Goal: Information Seeking & Learning: Learn about a topic

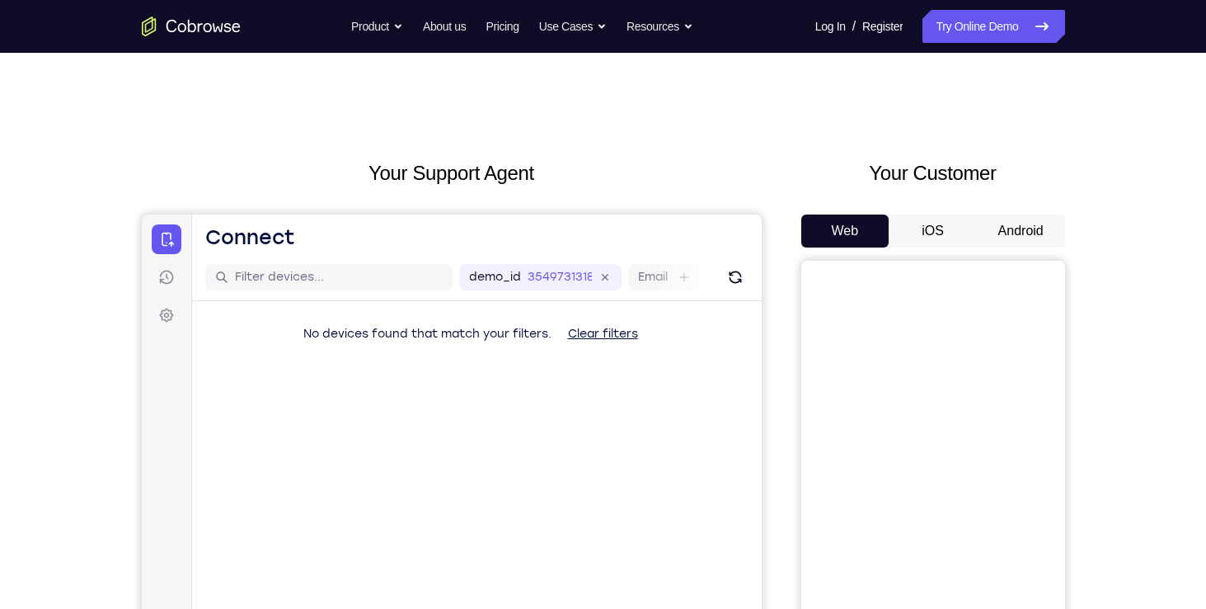
drag, startPoint x: 1014, startPoint y: 209, endPoint x: 1010, endPoint y: 231, distance: 21.7
click at [1010, 231] on div "Your Customer Web iOS Android" at bounding box center [934, 462] width 264 height 609
click at [1010, 233] on button "Android" at bounding box center [1021, 230] width 88 height 33
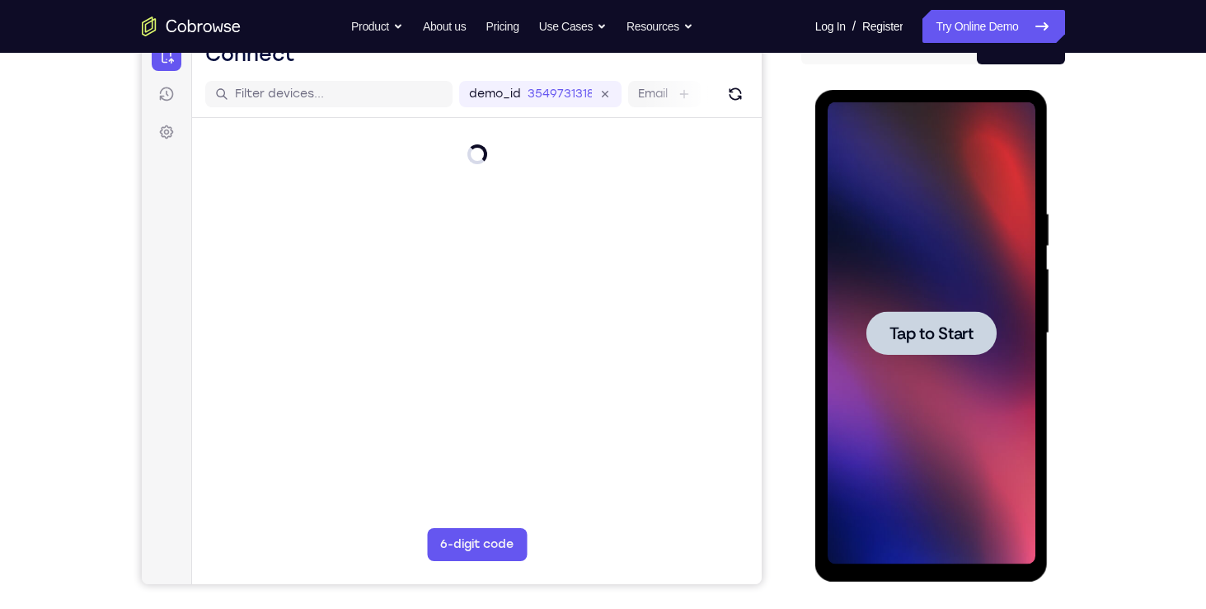
click at [925, 325] on span "Tap to Start" at bounding box center [932, 333] width 84 height 16
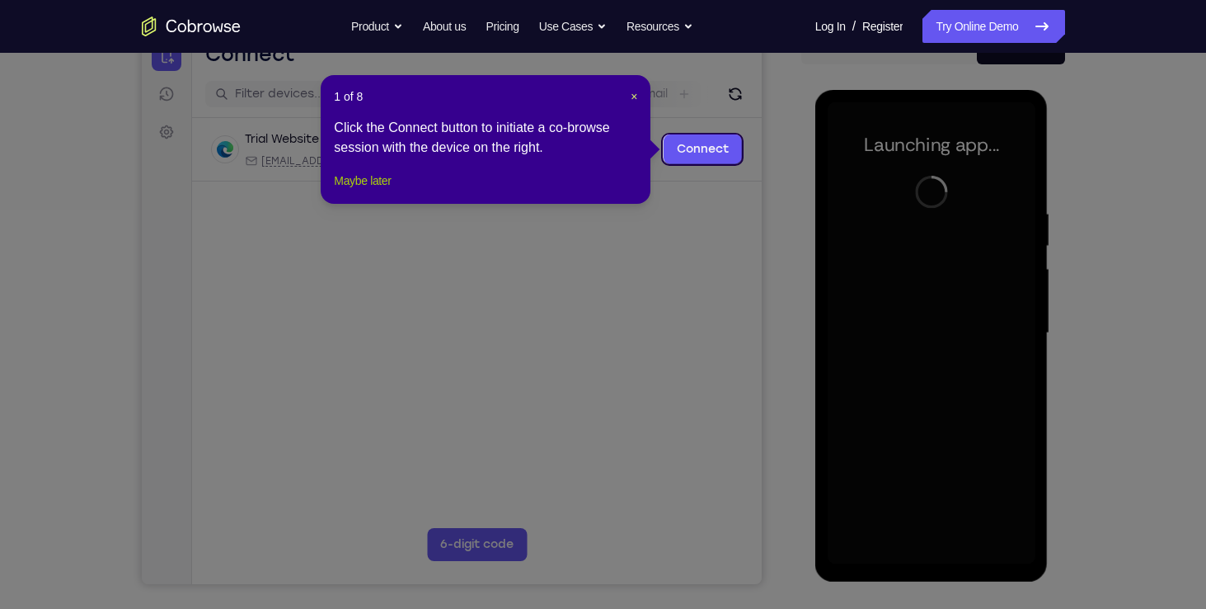
click at [380, 190] on button "Maybe later" at bounding box center [362, 181] width 57 height 20
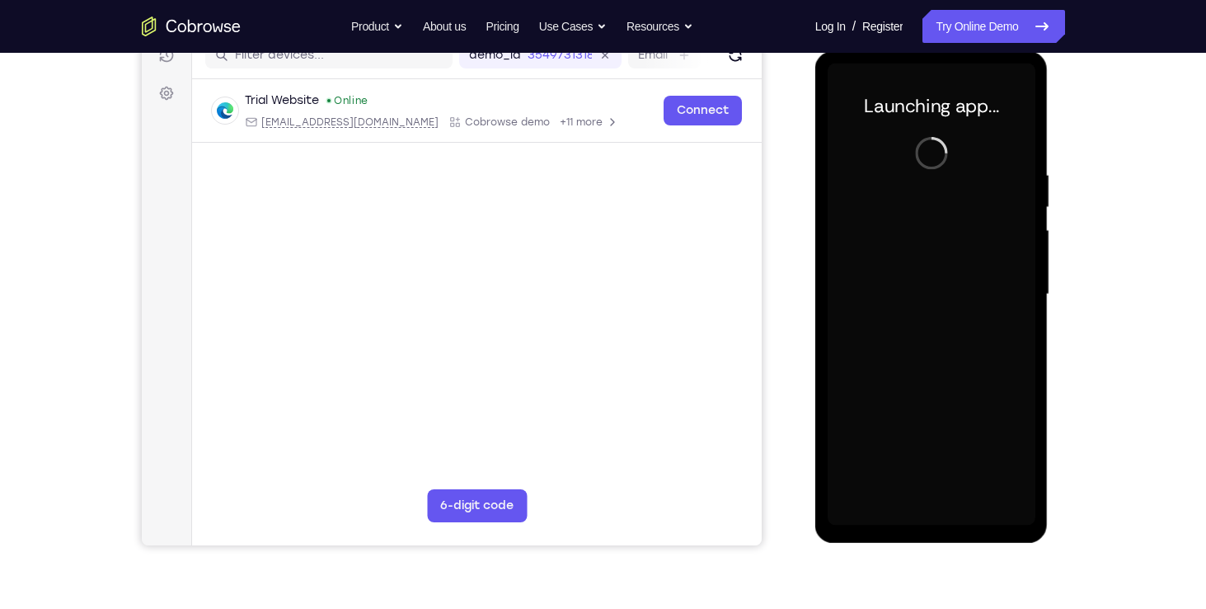
scroll to position [224, 0]
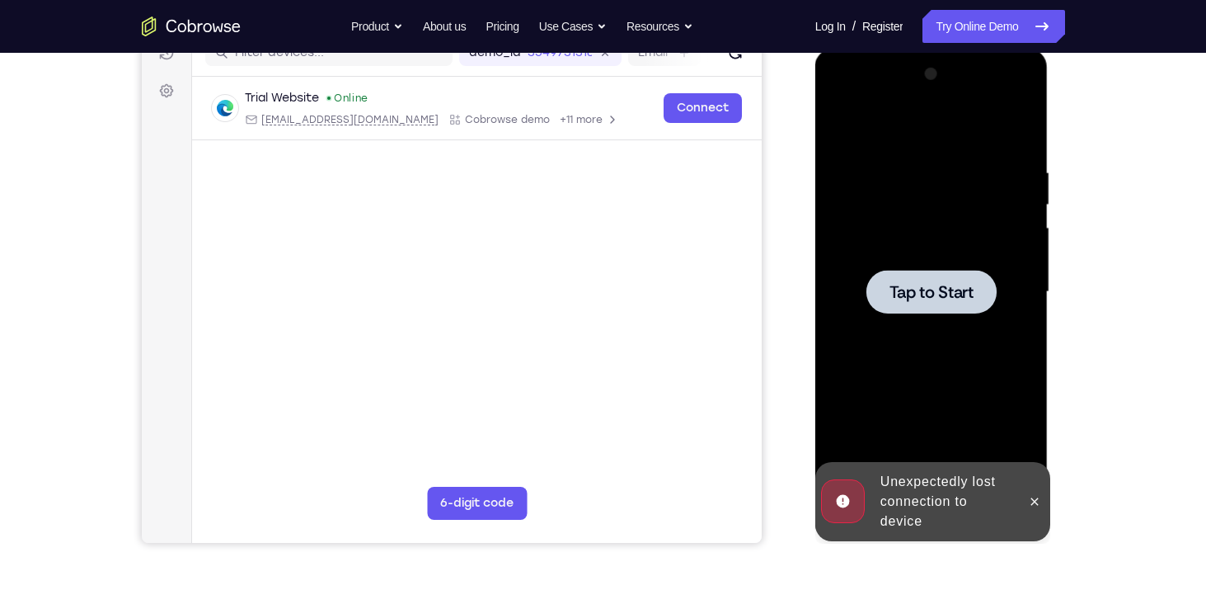
click at [931, 275] on div at bounding box center [932, 292] width 130 height 44
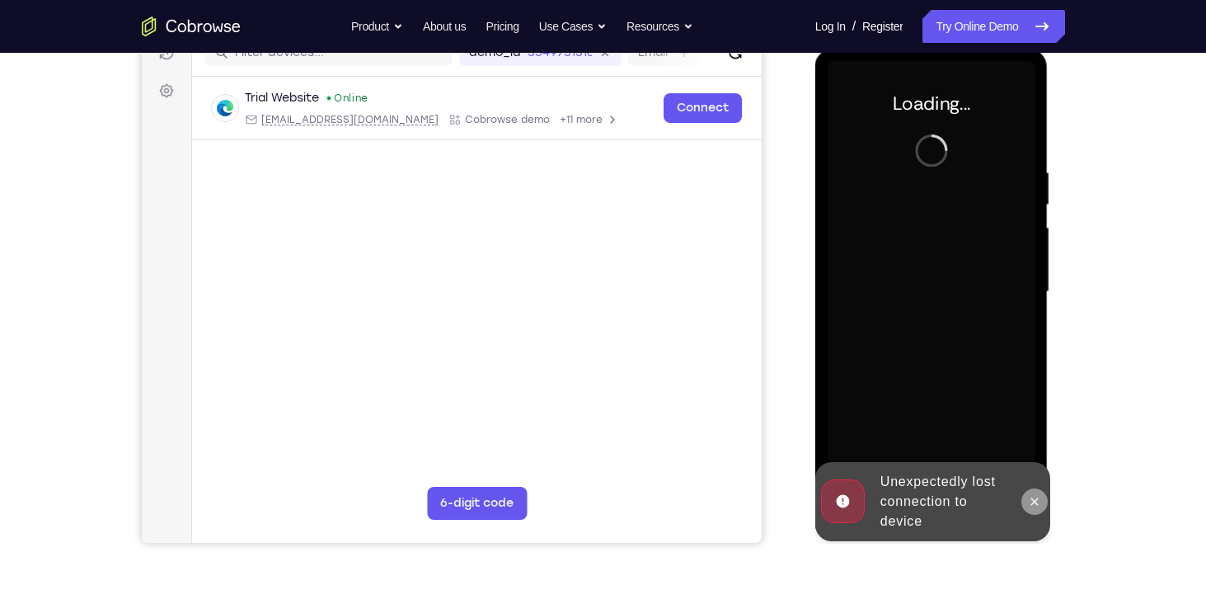
click at [1030, 496] on icon at bounding box center [1034, 501] width 13 height 13
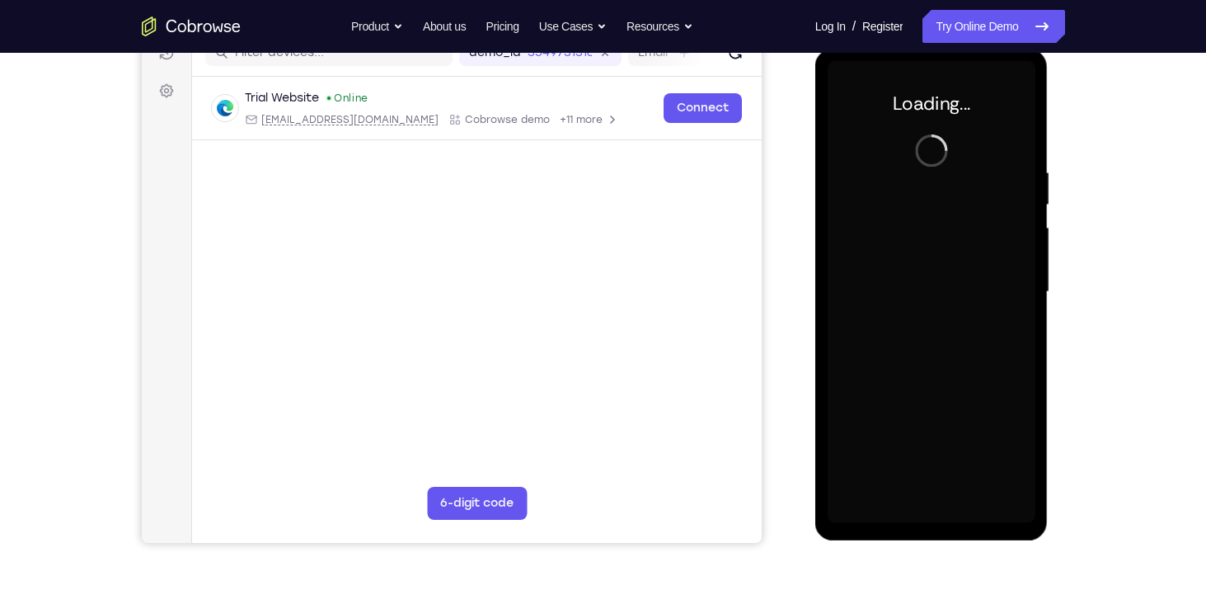
click at [1030, 420] on div at bounding box center [932, 292] width 208 height 462
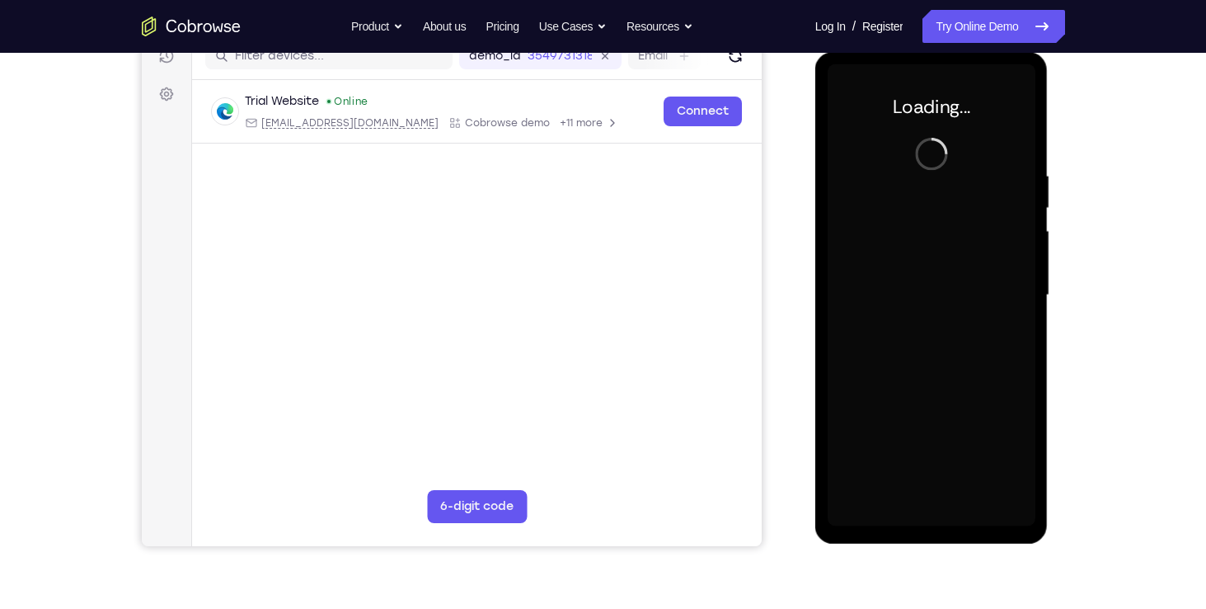
scroll to position [222, 0]
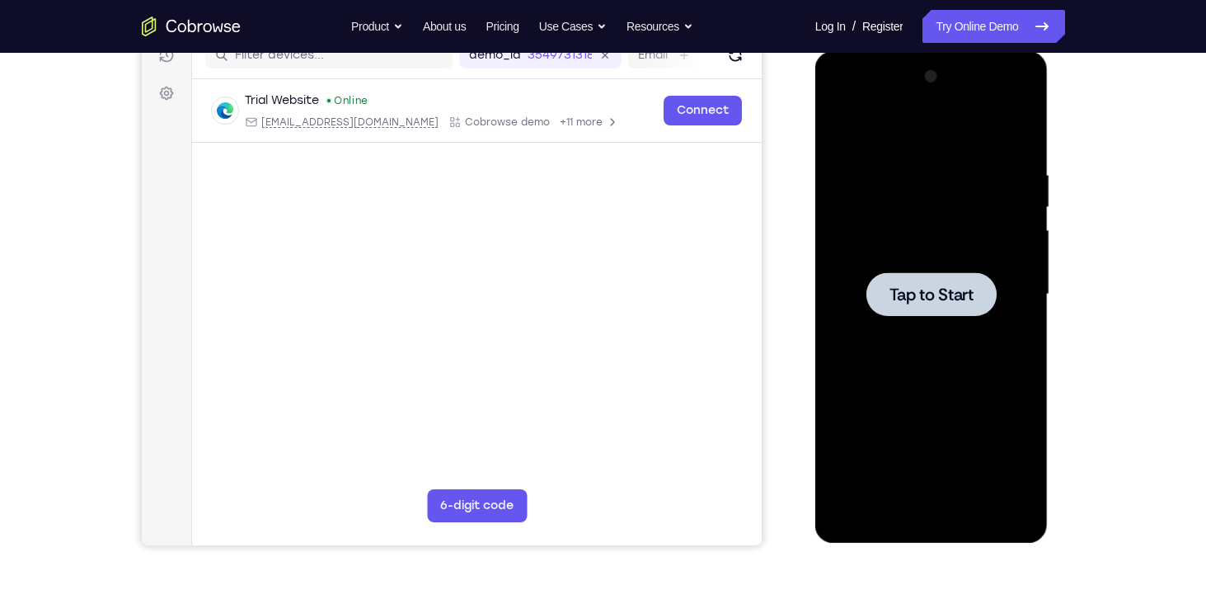
click at [930, 335] on div at bounding box center [932, 294] width 208 height 462
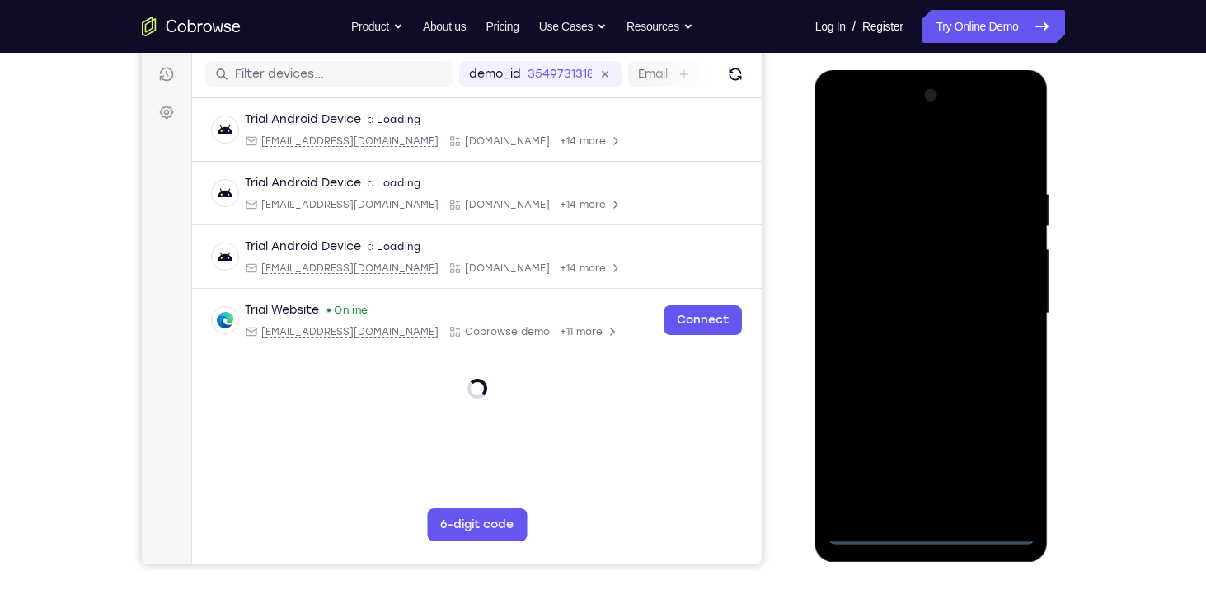
scroll to position [211, 0]
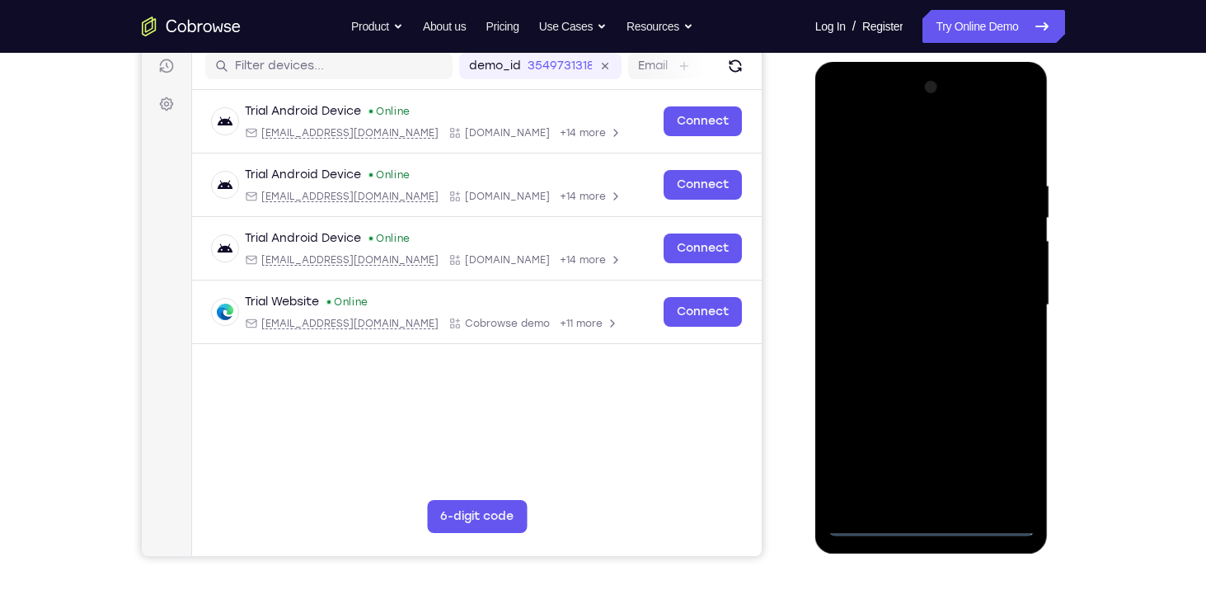
click at [936, 525] on div at bounding box center [932, 305] width 208 height 462
click at [989, 447] on div at bounding box center [932, 305] width 208 height 462
click at [958, 146] on div at bounding box center [932, 305] width 208 height 462
click at [1004, 311] on div at bounding box center [932, 305] width 208 height 462
click at [909, 502] on div at bounding box center [932, 305] width 208 height 462
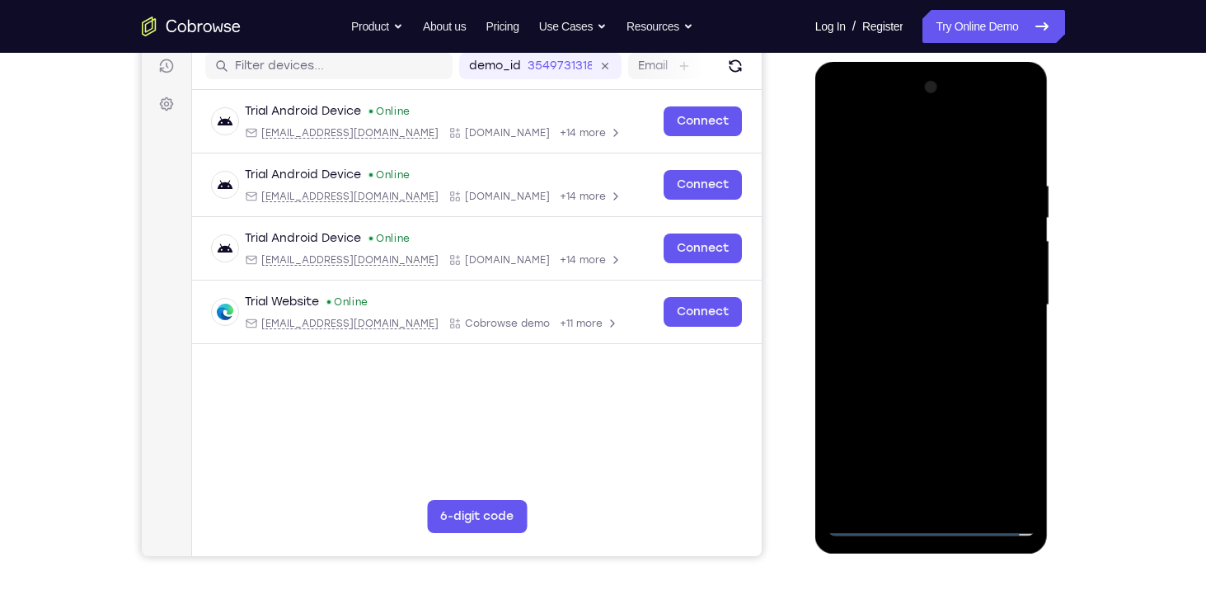
click at [927, 297] on div at bounding box center [932, 305] width 208 height 462
click at [931, 270] on div at bounding box center [932, 305] width 208 height 462
click at [938, 299] on div at bounding box center [932, 305] width 208 height 462
click at [914, 378] on div at bounding box center [932, 305] width 208 height 462
drag, startPoint x: 936, startPoint y: 374, endPoint x: 933, endPoint y: 316, distance: 57.8
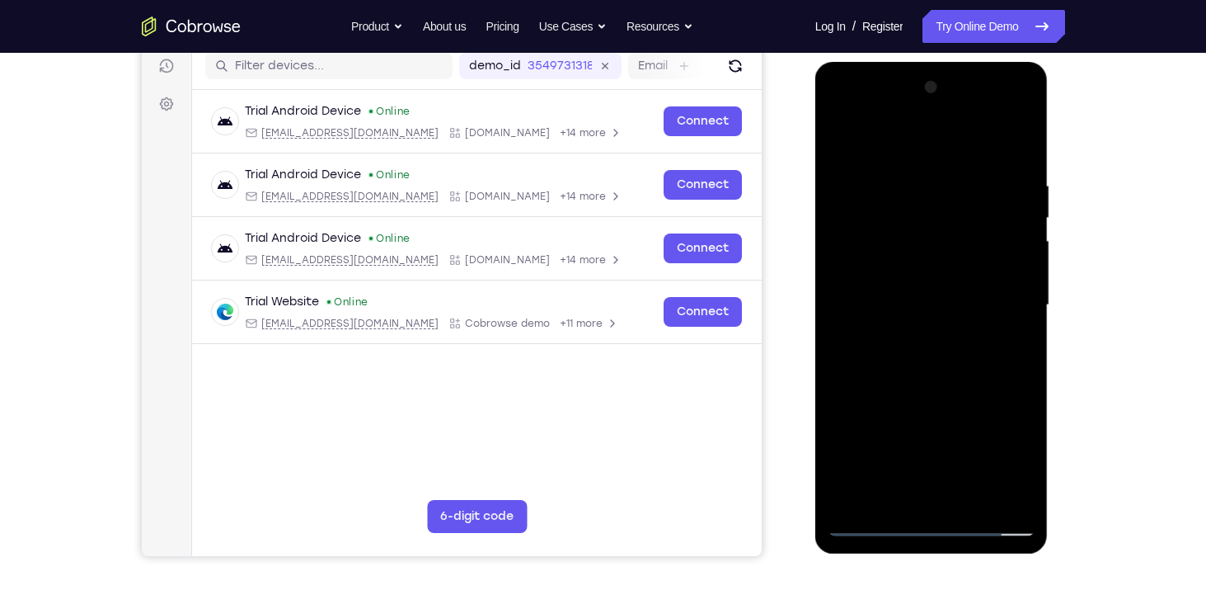
click at [933, 316] on div at bounding box center [932, 305] width 208 height 462
drag, startPoint x: 931, startPoint y: 153, endPoint x: 936, endPoint y: 79, distance: 73.6
click at [936, 79] on div at bounding box center [932, 305] width 208 height 462
drag, startPoint x: 905, startPoint y: 312, endPoint x: 903, endPoint y: 253, distance: 58.6
click at [903, 253] on div at bounding box center [932, 305] width 208 height 462
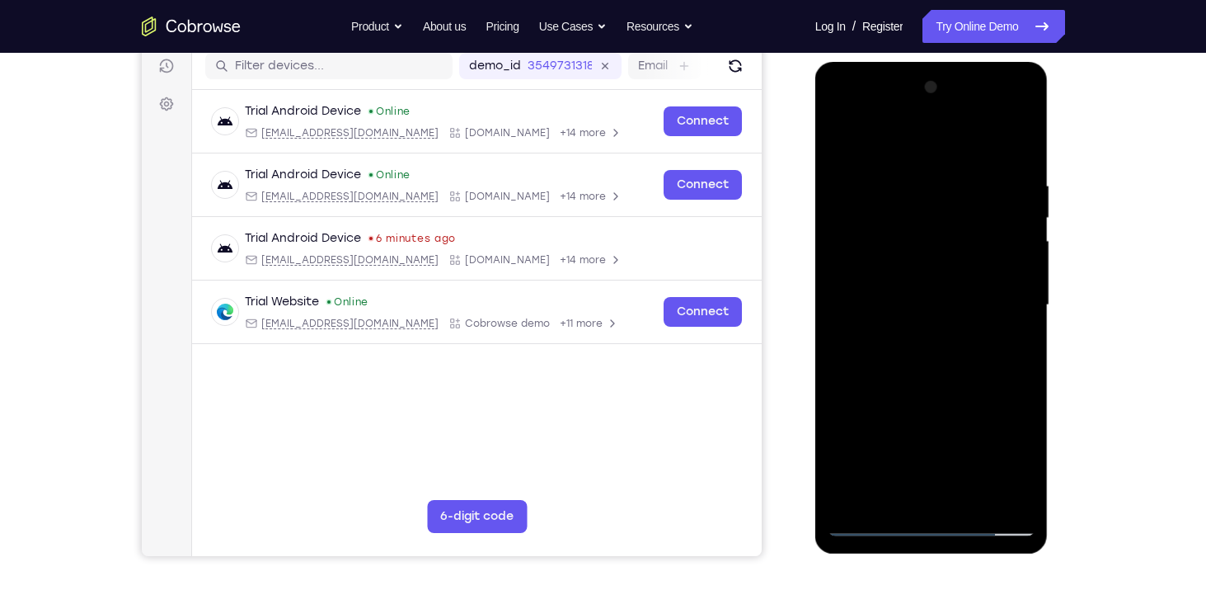
click at [891, 449] on div at bounding box center [932, 305] width 208 height 462
drag, startPoint x: 992, startPoint y: 334, endPoint x: 860, endPoint y: 322, distance: 132.5
click at [860, 322] on div at bounding box center [932, 305] width 208 height 462
drag, startPoint x: 935, startPoint y: 421, endPoint x: 938, endPoint y: 253, distance: 167.4
click at [938, 253] on div at bounding box center [932, 305] width 208 height 462
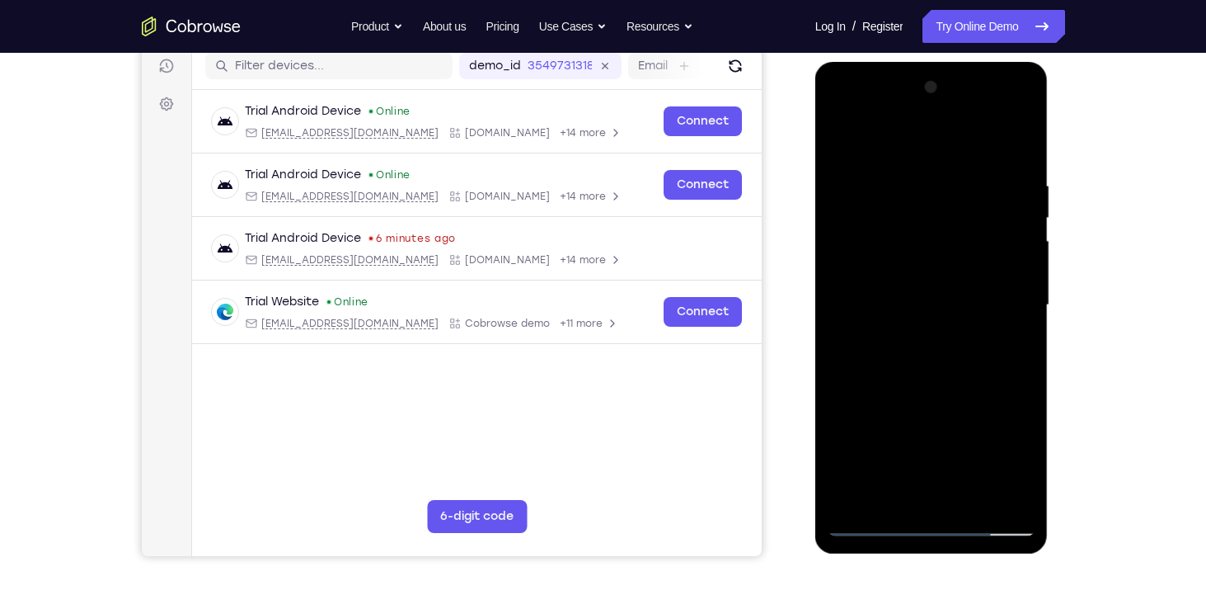
drag, startPoint x: 943, startPoint y: 327, endPoint x: 957, endPoint y: 175, distance: 152.4
click at [957, 175] on div at bounding box center [932, 305] width 208 height 462
drag, startPoint x: 953, startPoint y: 356, endPoint x: 962, endPoint y: 230, distance: 126.4
click at [962, 230] on div at bounding box center [932, 305] width 208 height 462
drag, startPoint x: 911, startPoint y: 372, endPoint x: 917, endPoint y: 237, distance: 135.4
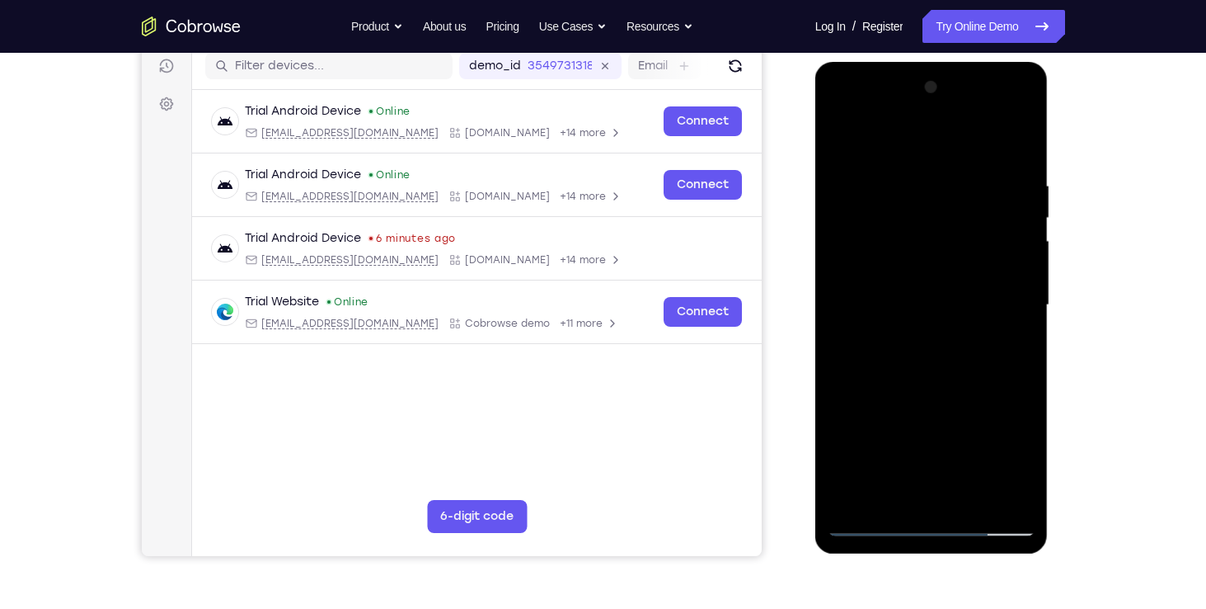
click at [917, 237] on div at bounding box center [932, 305] width 208 height 462
click at [844, 188] on div at bounding box center [932, 305] width 208 height 462
click at [866, 183] on div at bounding box center [932, 305] width 208 height 462
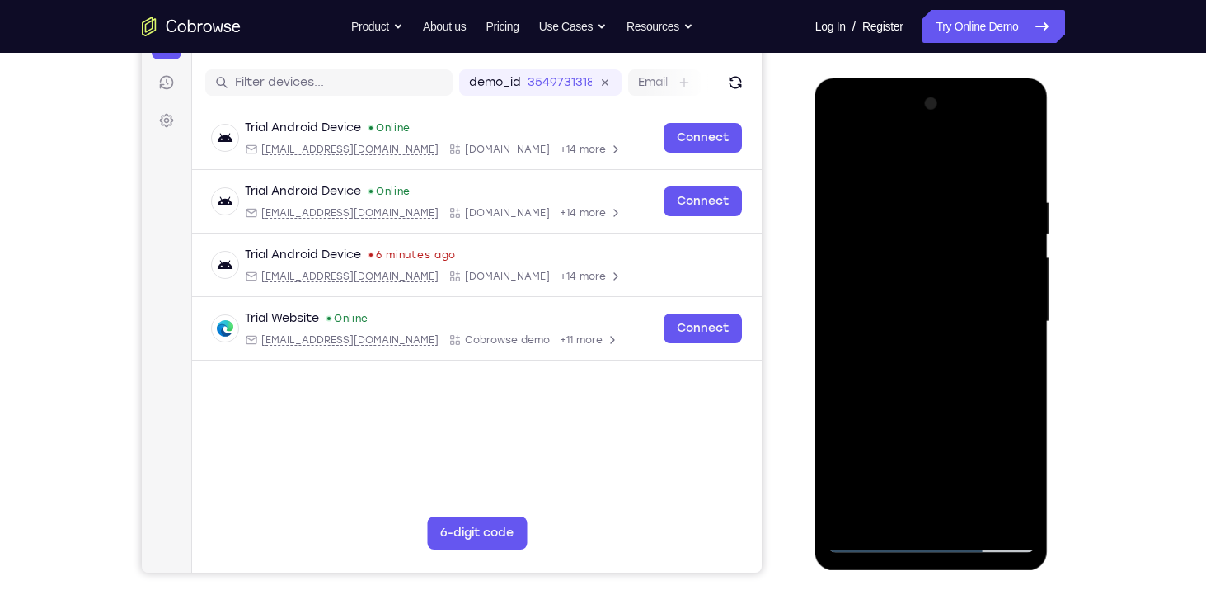
scroll to position [195, 0]
drag, startPoint x: 960, startPoint y: 222, endPoint x: 938, endPoint y: 331, distance: 110.9
click at [938, 331] on div at bounding box center [932, 322] width 208 height 462
click at [910, 212] on div at bounding box center [932, 322] width 208 height 462
click at [868, 512] on div at bounding box center [932, 322] width 208 height 462
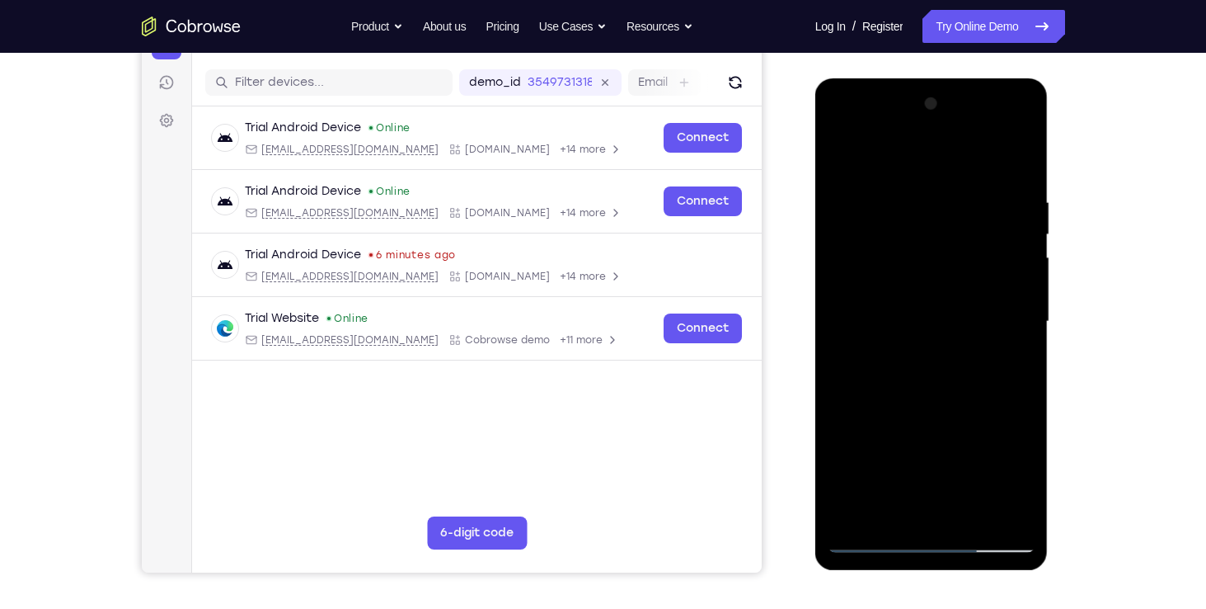
click at [844, 154] on div at bounding box center [932, 322] width 208 height 462
drag, startPoint x: 904, startPoint y: 361, endPoint x: 917, endPoint y: 241, distance: 121.1
click at [917, 241] on div at bounding box center [932, 322] width 208 height 462
drag, startPoint x: 917, startPoint y: 417, endPoint x: 923, endPoint y: 263, distance: 154.3
click at [923, 263] on div at bounding box center [932, 322] width 208 height 462
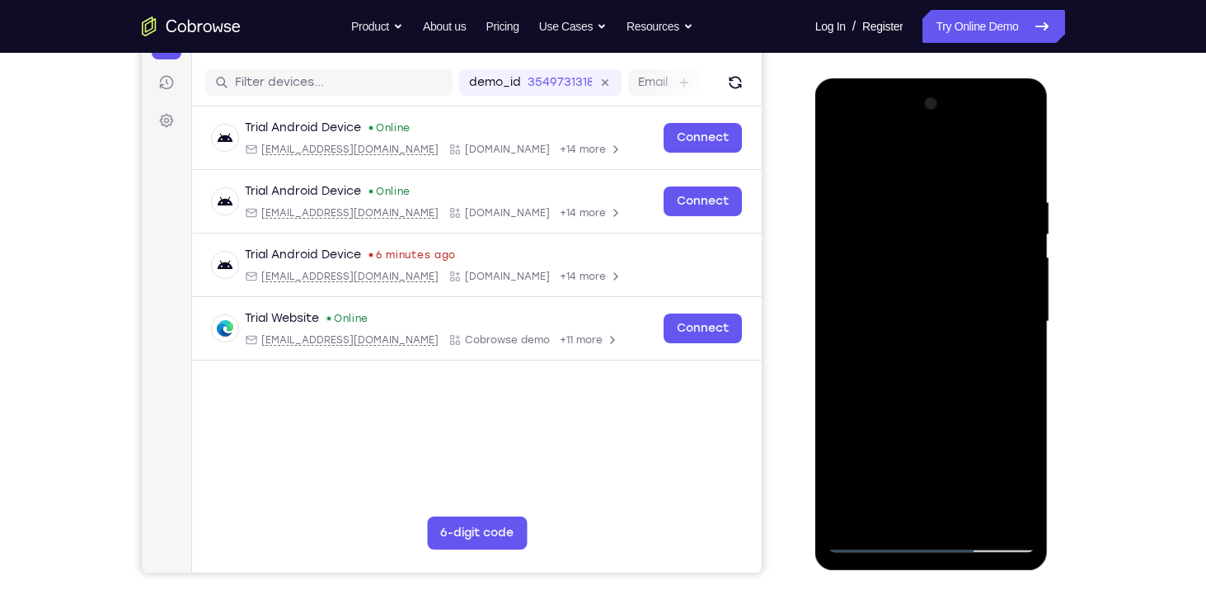
scroll to position [204, 0]
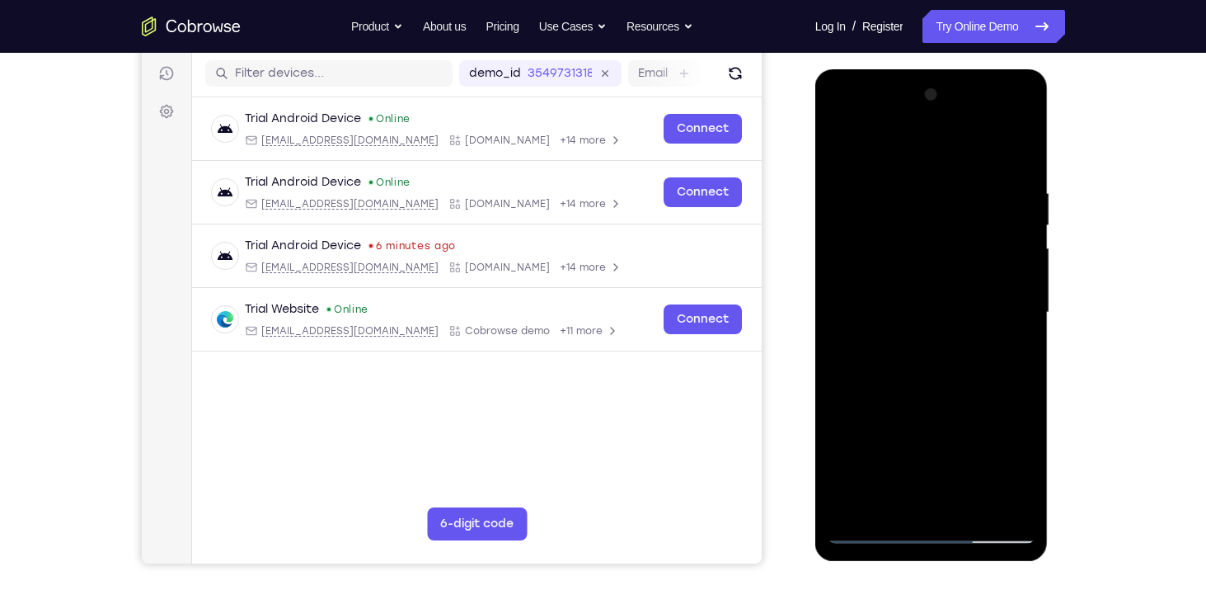
click at [973, 502] on div at bounding box center [932, 313] width 208 height 462
click at [937, 406] on div at bounding box center [932, 313] width 208 height 462
click at [964, 267] on div at bounding box center [932, 313] width 208 height 462
click at [841, 147] on div at bounding box center [932, 313] width 208 height 462
click at [853, 265] on div at bounding box center [932, 313] width 208 height 462
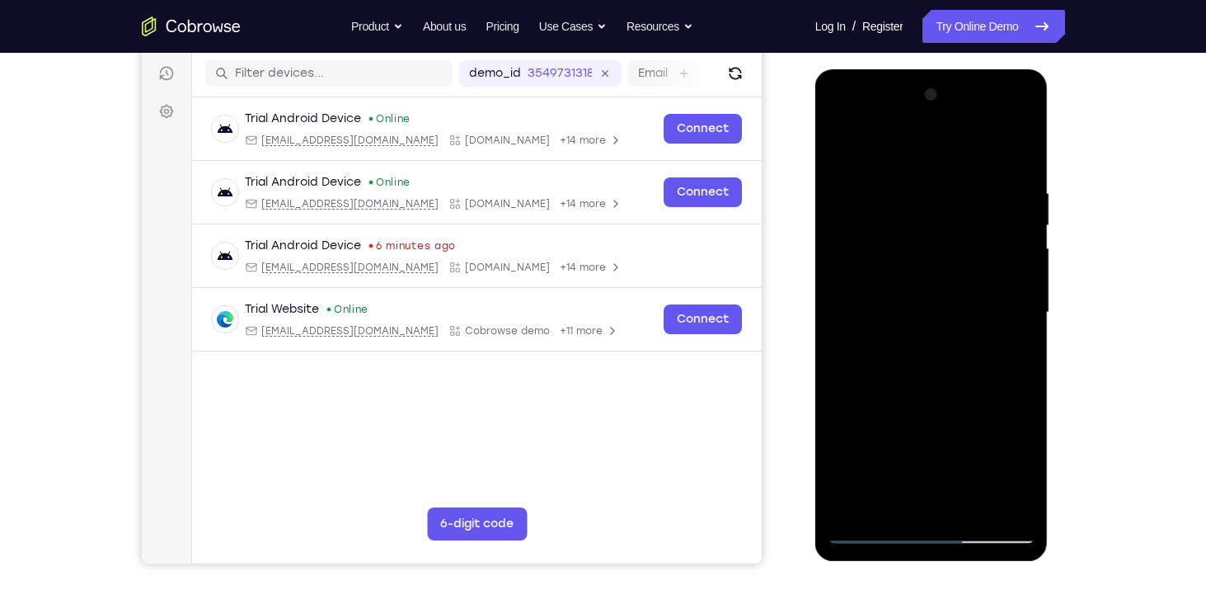
click at [868, 150] on div at bounding box center [932, 313] width 208 height 462
click at [840, 145] on div at bounding box center [932, 313] width 208 height 462
drag, startPoint x: 900, startPoint y: 331, endPoint x: 972, endPoint y: 148, distance: 196.2
click at [972, 148] on div at bounding box center [932, 313] width 208 height 462
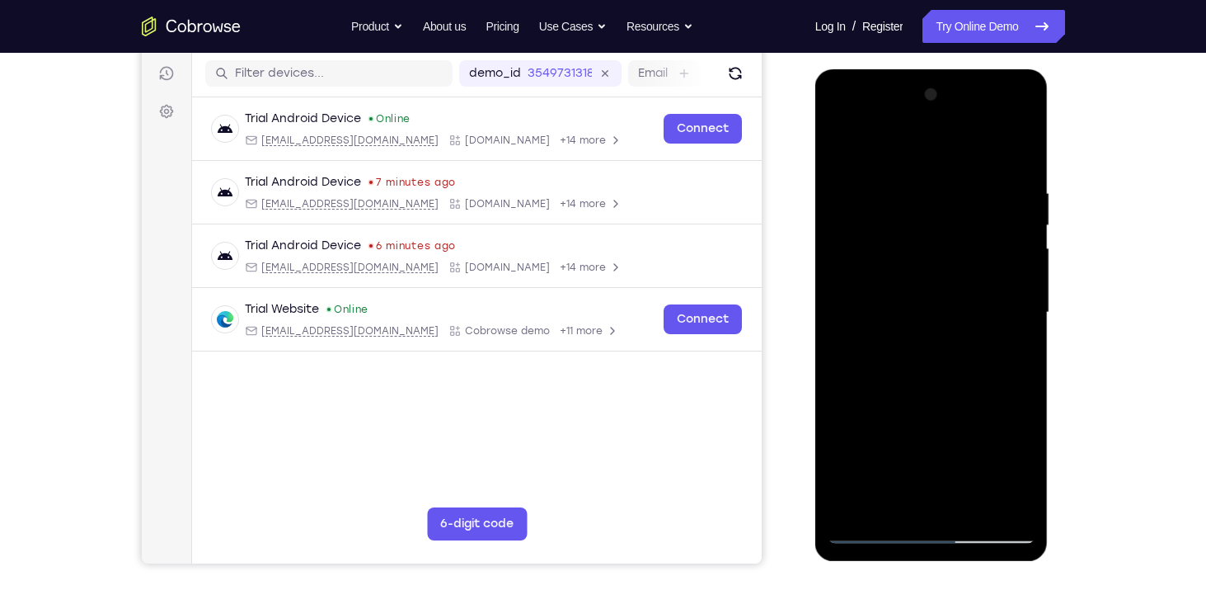
drag, startPoint x: 951, startPoint y: 330, endPoint x: 1061, endPoint y: 59, distance: 291.9
click at [1051, 69] on html "Online web based iOS Simulators and Android Emulators. Run iPhone, iPad, Mobile…" at bounding box center [933, 316] width 235 height 495
click at [877, 528] on div at bounding box center [932, 313] width 208 height 462
click at [873, 537] on div at bounding box center [932, 313] width 208 height 462
click at [847, 144] on div at bounding box center [932, 313] width 208 height 462
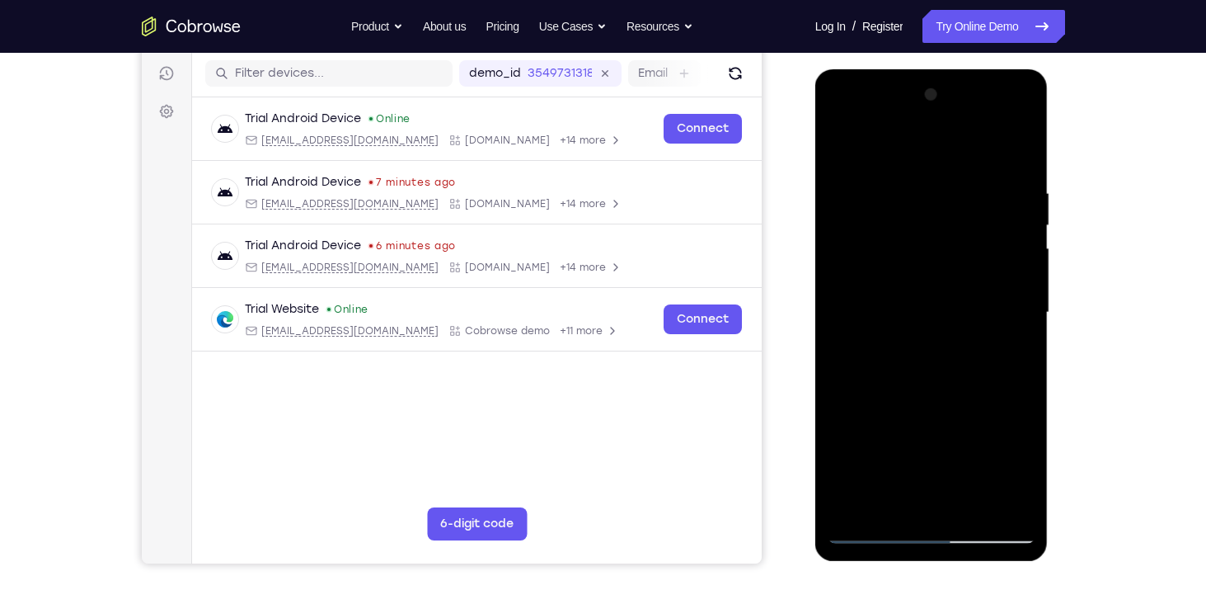
drag, startPoint x: 897, startPoint y: 353, endPoint x: 930, endPoint y: 210, distance: 146.4
click at [930, 210] on div at bounding box center [932, 313] width 208 height 462
drag, startPoint x: 982, startPoint y: 452, endPoint x: 1065, endPoint y: 120, distance: 341.8
click at [1051, 120] on html "Online web based iOS Simulators and Android Emulators. Run iPhone, iPad, Mobile…" at bounding box center [933, 316] width 235 height 495
drag, startPoint x: 952, startPoint y: 319, endPoint x: 938, endPoint y: 425, distance: 106.5
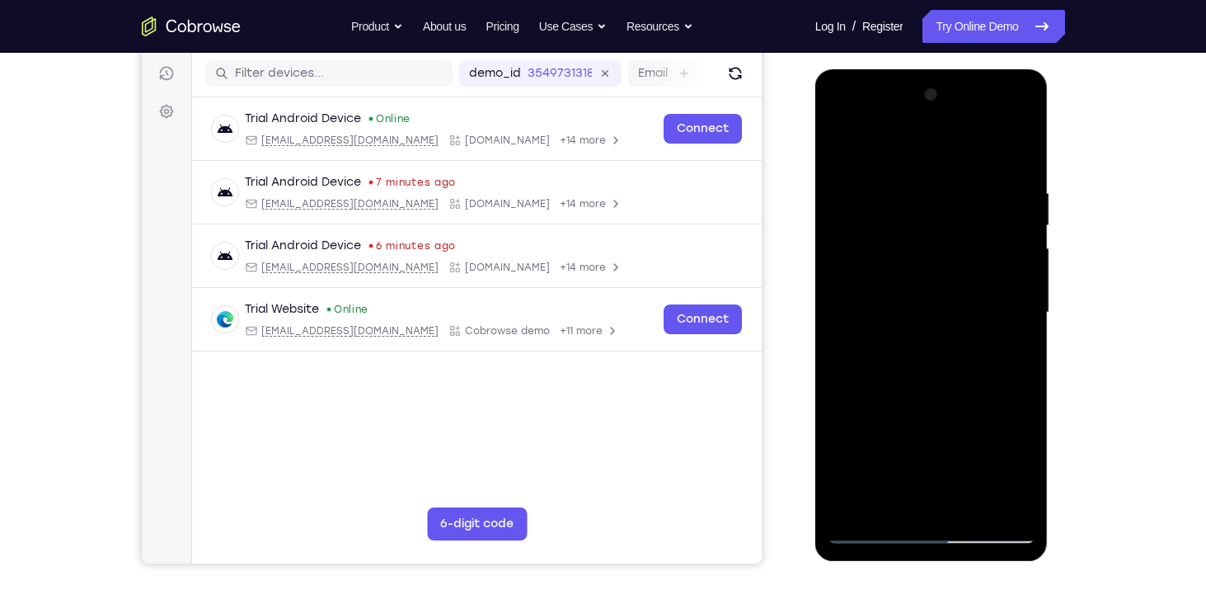
click at [938, 425] on div at bounding box center [932, 313] width 208 height 462
drag, startPoint x: 938, startPoint y: 425, endPoint x: 929, endPoint y: 326, distance: 99.5
click at [929, 326] on div at bounding box center [932, 313] width 208 height 462
drag, startPoint x: 943, startPoint y: 397, endPoint x: 934, endPoint y: 225, distance: 172.6
click at [934, 225] on div at bounding box center [932, 313] width 208 height 462
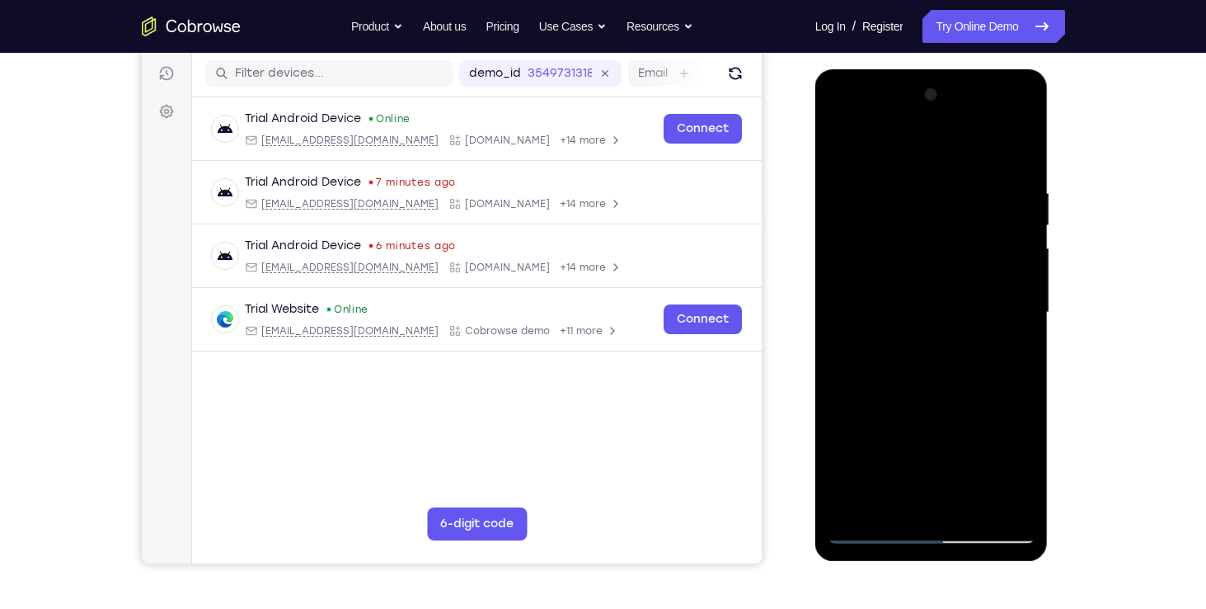
drag, startPoint x: 948, startPoint y: 393, endPoint x: 932, endPoint y: 282, distance: 111.7
click at [932, 282] on div at bounding box center [932, 313] width 208 height 462
drag, startPoint x: 946, startPoint y: 430, endPoint x: 915, endPoint y: 307, distance: 126.6
click at [915, 307] on div at bounding box center [932, 313] width 208 height 462
drag, startPoint x: 944, startPoint y: 399, endPoint x: 982, endPoint y: 208, distance: 195.0
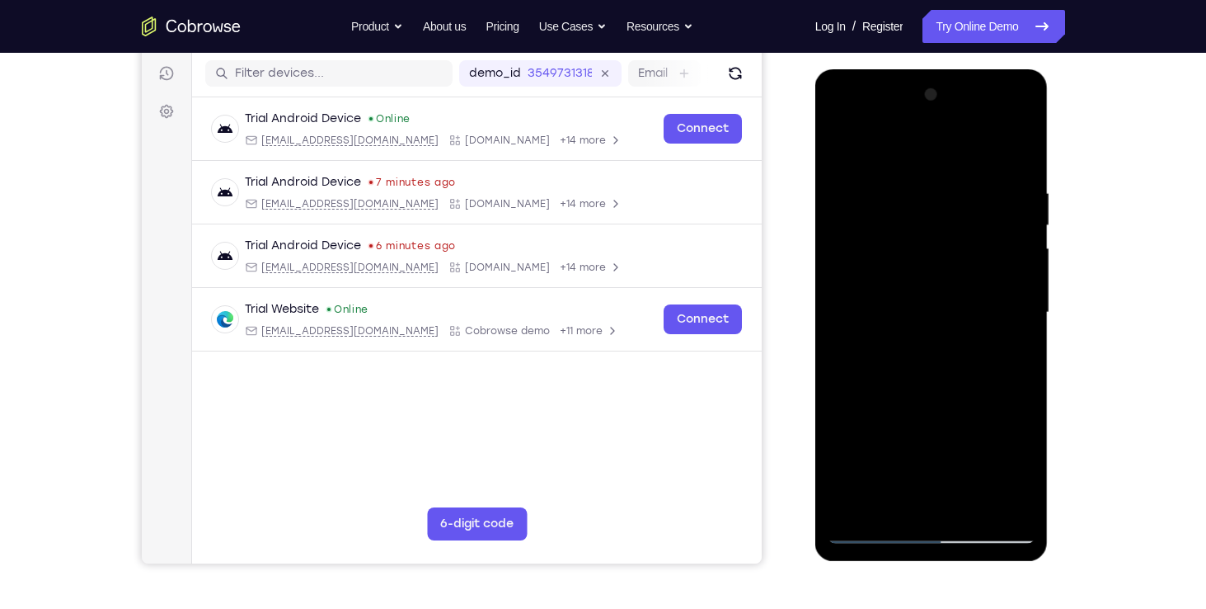
click at [982, 208] on div at bounding box center [932, 313] width 208 height 462
drag, startPoint x: 964, startPoint y: 326, endPoint x: 974, endPoint y: 219, distance: 107.7
click at [974, 219] on div at bounding box center [932, 313] width 208 height 462
click at [837, 354] on div at bounding box center [932, 313] width 208 height 462
drag, startPoint x: 980, startPoint y: 386, endPoint x: 983, endPoint y: 240, distance: 146.0
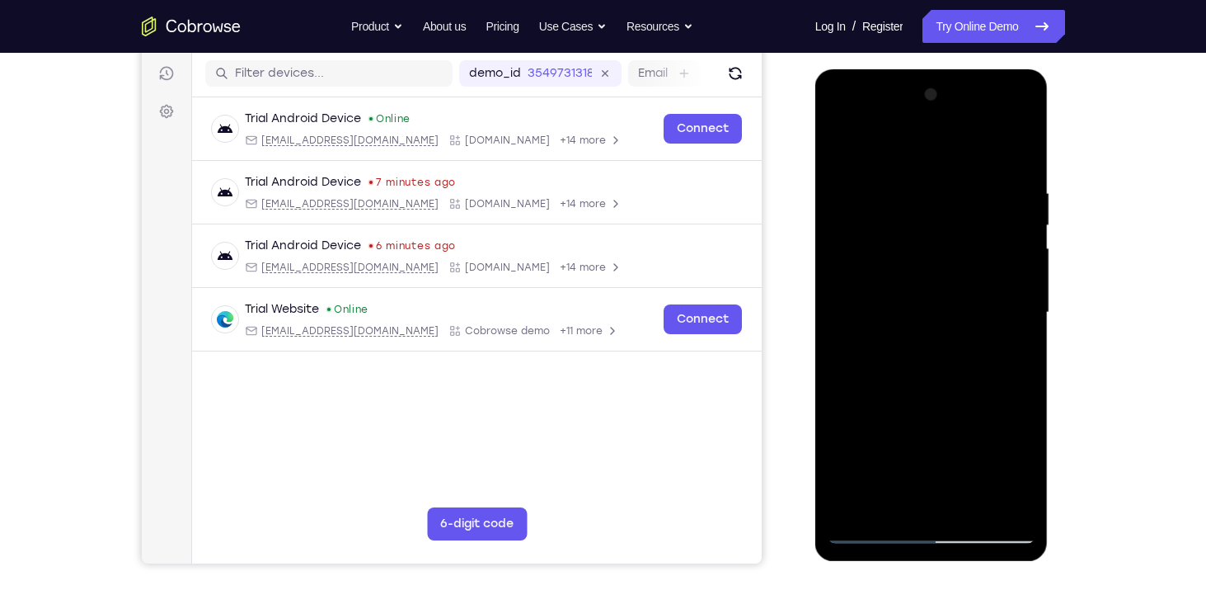
click at [983, 240] on div at bounding box center [932, 313] width 208 height 462
drag, startPoint x: 967, startPoint y: 376, endPoint x: 952, endPoint y: 191, distance: 185.3
click at [952, 191] on div at bounding box center [932, 313] width 208 height 462
drag, startPoint x: 952, startPoint y: 384, endPoint x: 950, endPoint y: 209, distance: 174.8
click at [950, 209] on div at bounding box center [932, 313] width 208 height 462
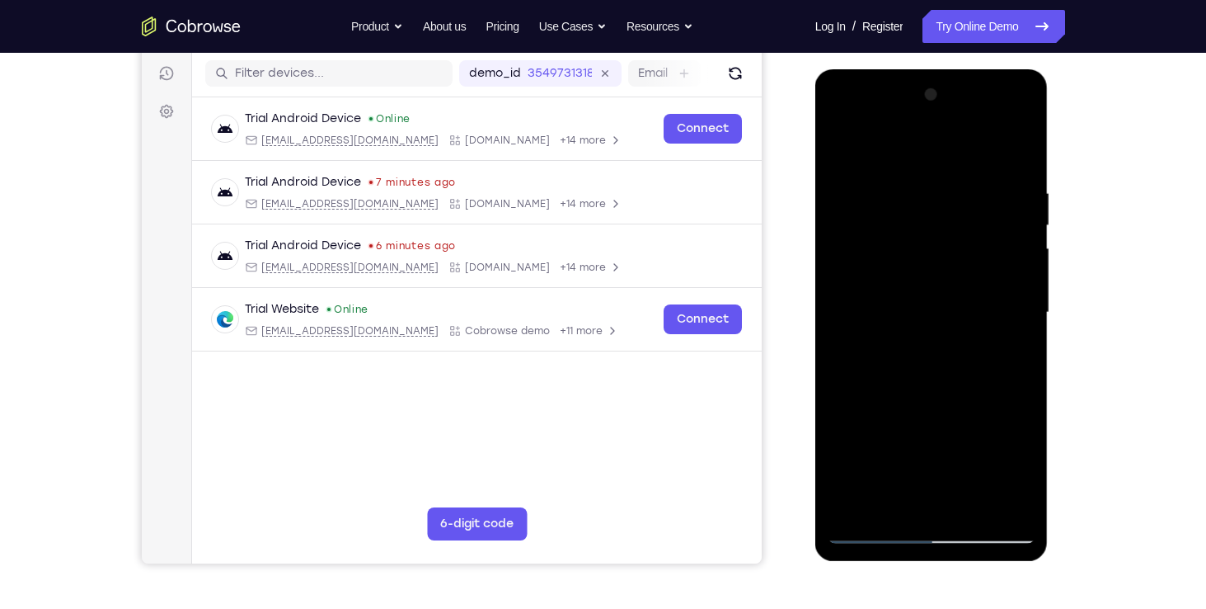
drag, startPoint x: 958, startPoint y: 362, endPoint x: 949, endPoint y: 313, distance: 50.3
click at [949, 313] on div at bounding box center [932, 313] width 208 height 462
click at [990, 412] on div at bounding box center [932, 313] width 208 height 462
drag, startPoint x: 973, startPoint y: 384, endPoint x: 1005, endPoint y: 143, distance: 242.9
click at [1005, 143] on div at bounding box center [932, 313] width 208 height 462
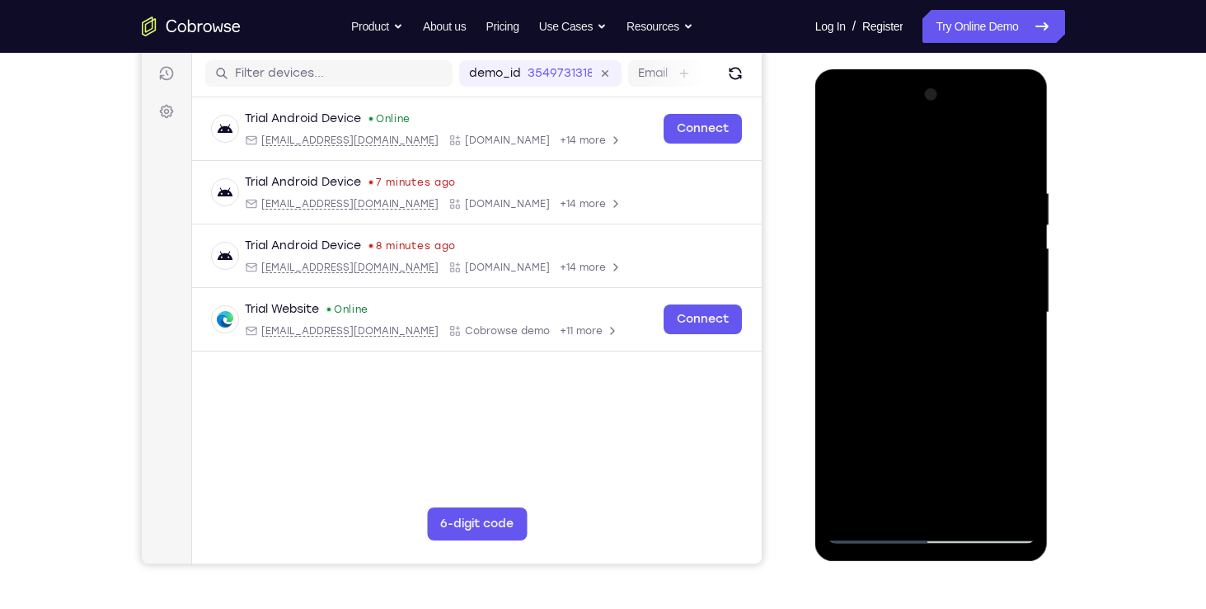
click at [839, 411] on div at bounding box center [932, 313] width 208 height 462
click at [883, 410] on div at bounding box center [932, 313] width 208 height 462
click at [937, 210] on div at bounding box center [932, 313] width 208 height 462
click at [931, 282] on div at bounding box center [932, 313] width 208 height 462
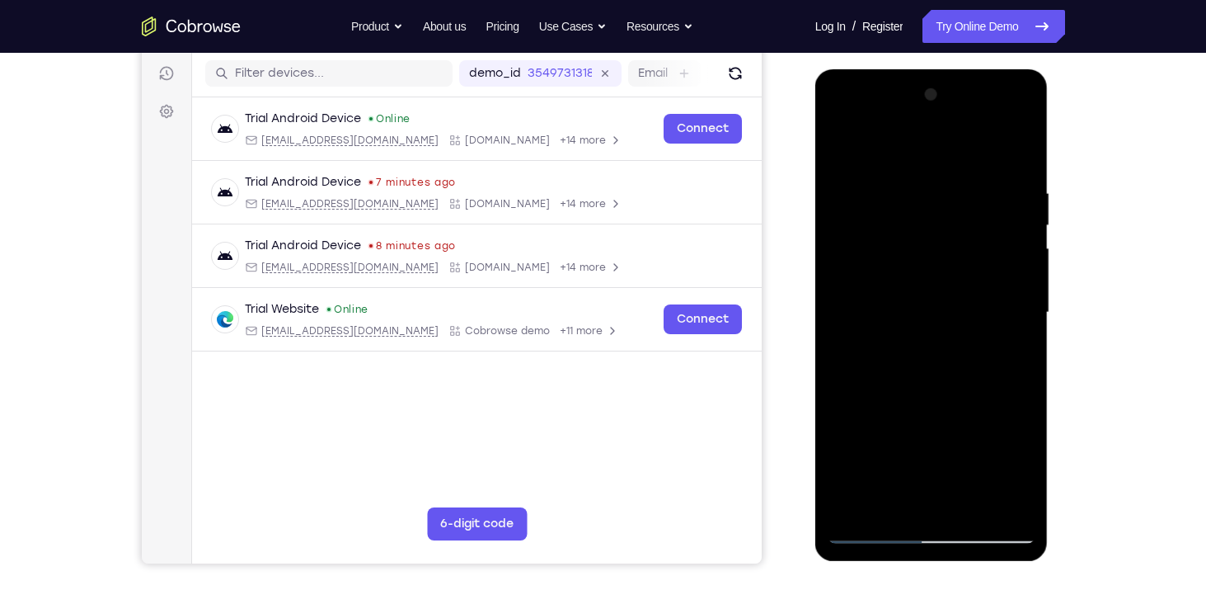
click at [843, 155] on div at bounding box center [932, 313] width 208 height 462
click at [854, 502] on div at bounding box center [932, 313] width 208 height 462
click at [907, 185] on div at bounding box center [932, 313] width 208 height 462
click at [1022, 254] on div at bounding box center [932, 313] width 208 height 462
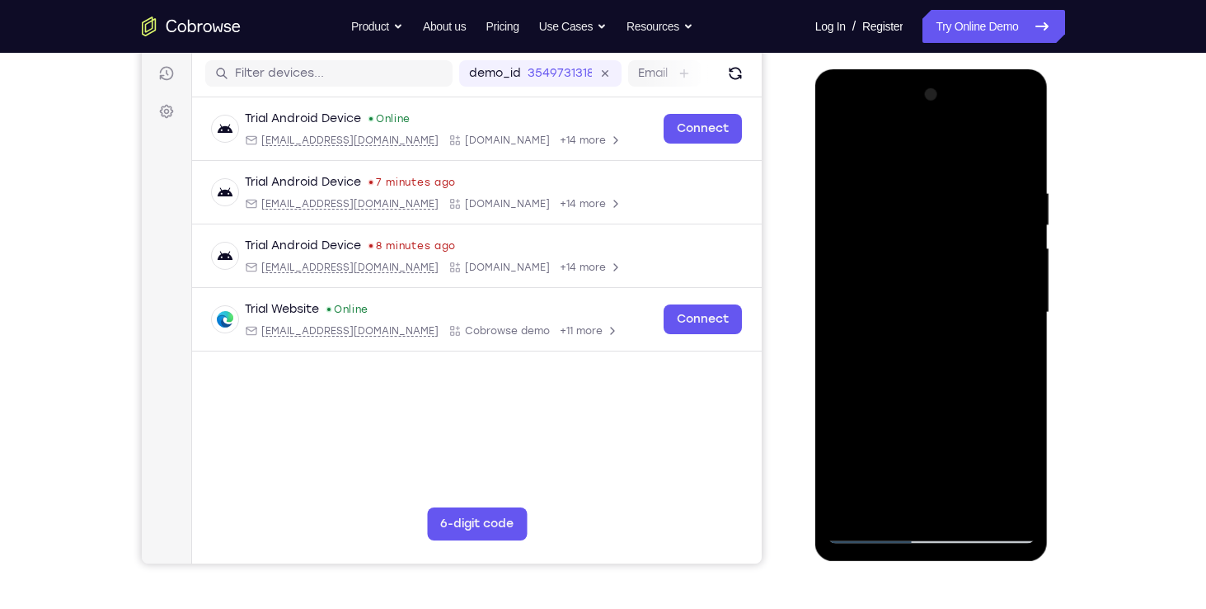
click at [1022, 254] on div at bounding box center [932, 313] width 208 height 462
drag, startPoint x: 1022, startPoint y: 254, endPoint x: 832, endPoint y: 258, distance: 189.7
click at [832, 258] on div at bounding box center [932, 313] width 208 height 462
click at [1017, 267] on div at bounding box center [932, 313] width 208 height 462
drag, startPoint x: 1017, startPoint y: 267, endPoint x: 770, endPoint y: 289, distance: 247.5
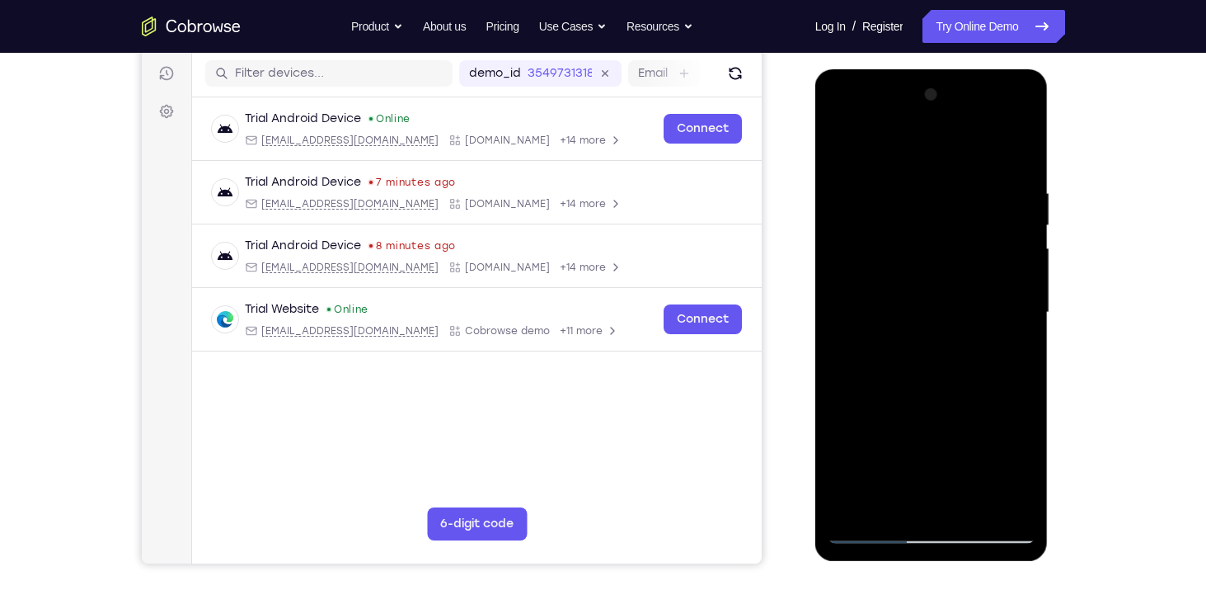
click at [816, 289] on html "Online web based iOS Simulators and Android Emulators. Run iPhone, iPad, Mobile…" at bounding box center [933, 316] width 235 height 495
click at [1002, 280] on div at bounding box center [932, 313] width 208 height 462
drag, startPoint x: 1001, startPoint y: 280, endPoint x: 820, endPoint y: 272, distance: 181.6
click at [820, 272] on div at bounding box center [932, 314] width 233 height 491
drag, startPoint x: 1001, startPoint y: 257, endPoint x: 848, endPoint y: 270, distance: 154.0
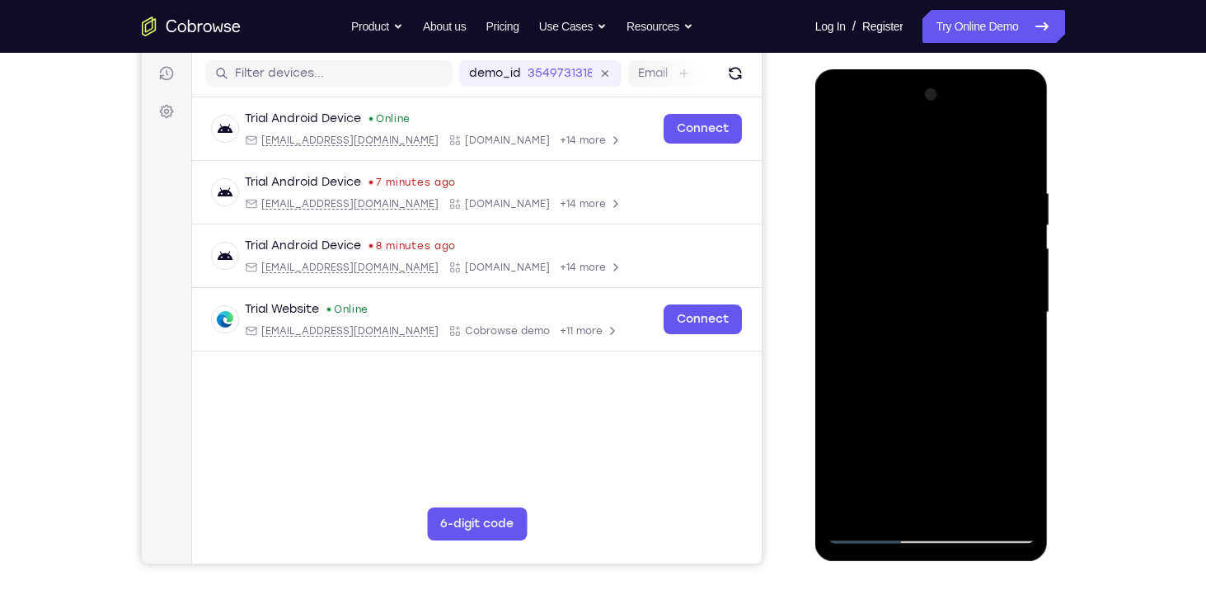
click at [848, 270] on div at bounding box center [932, 313] width 208 height 462
click at [1009, 217] on div at bounding box center [932, 313] width 208 height 462
click at [1007, 223] on div at bounding box center [932, 313] width 208 height 462
click at [1015, 227] on div at bounding box center [932, 313] width 208 height 462
drag, startPoint x: 1014, startPoint y: 227, endPoint x: 868, endPoint y: 207, distance: 148.1
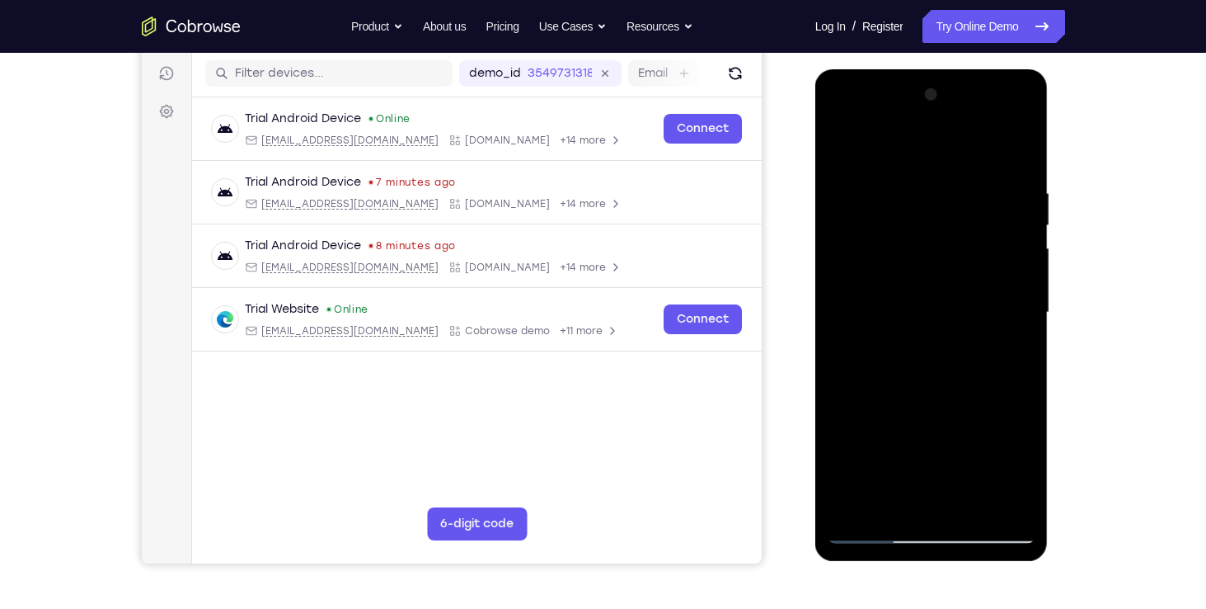
click at [868, 207] on div at bounding box center [932, 313] width 208 height 462
click at [1023, 252] on div at bounding box center [932, 313] width 208 height 462
click at [1020, 252] on div at bounding box center [932, 313] width 208 height 462
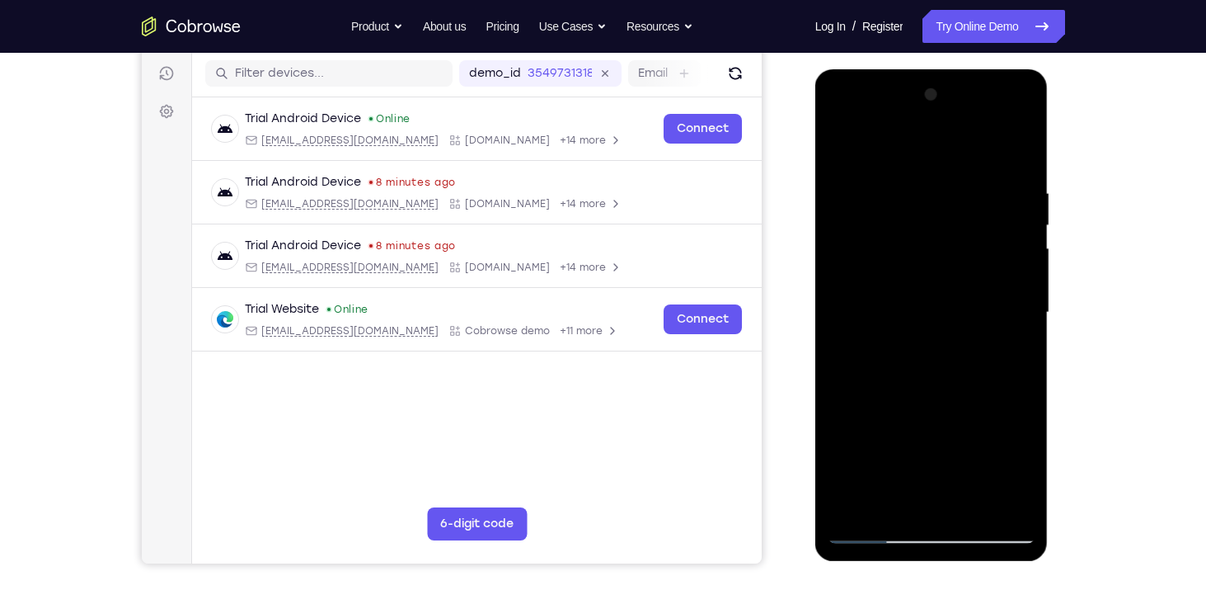
click at [1020, 252] on div at bounding box center [932, 313] width 208 height 462
drag, startPoint x: 1020, startPoint y: 251, endPoint x: 912, endPoint y: 247, distance: 108.1
click at [912, 247] on div at bounding box center [932, 313] width 208 height 462
drag, startPoint x: 993, startPoint y: 246, endPoint x: 789, endPoint y: 247, distance: 203.7
click at [816, 247] on html "Online web based iOS Simulators and Android Emulators. Run iPhone, iPad, Mobile…" at bounding box center [933, 316] width 235 height 495
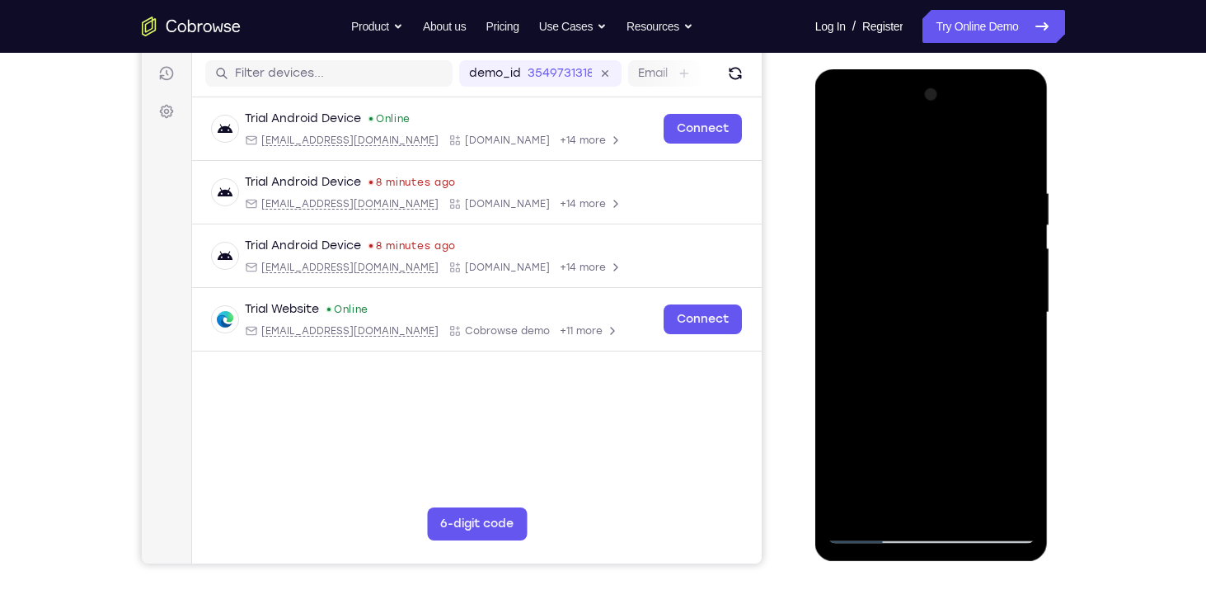
drag, startPoint x: 993, startPoint y: 244, endPoint x: 842, endPoint y: 232, distance: 151.4
click at [842, 232] on div at bounding box center [932, 313] width 208 height 462
click at [1013, 244] on div at bounding box center [932, 313] width 208 height 462
click at [1018, 251] on div at bounding box center [932, 313] width 208 height 462
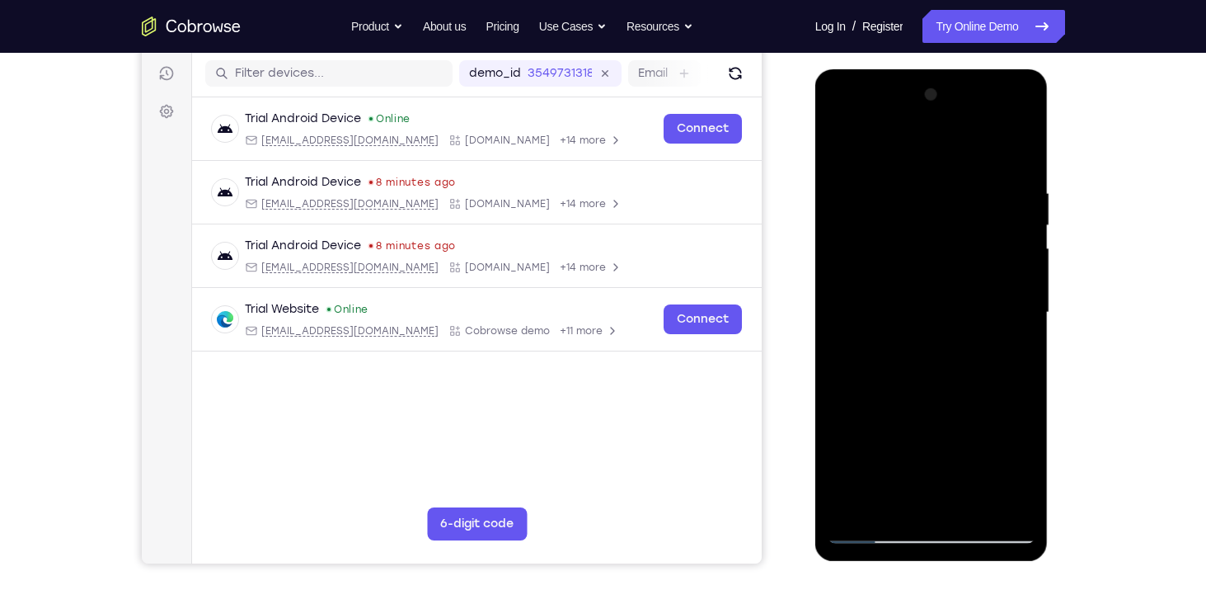
click at [1021, 152] on div at bounding box center [932, 313] width 208 height 462
click at [969, 510] on div at bounding box center [932, 313] width 208 height 462
click at [881, 532] on div at bounding box center [932, 313] width 208 height 462
